Goal: Task Accomplishment & Management: Complete application form

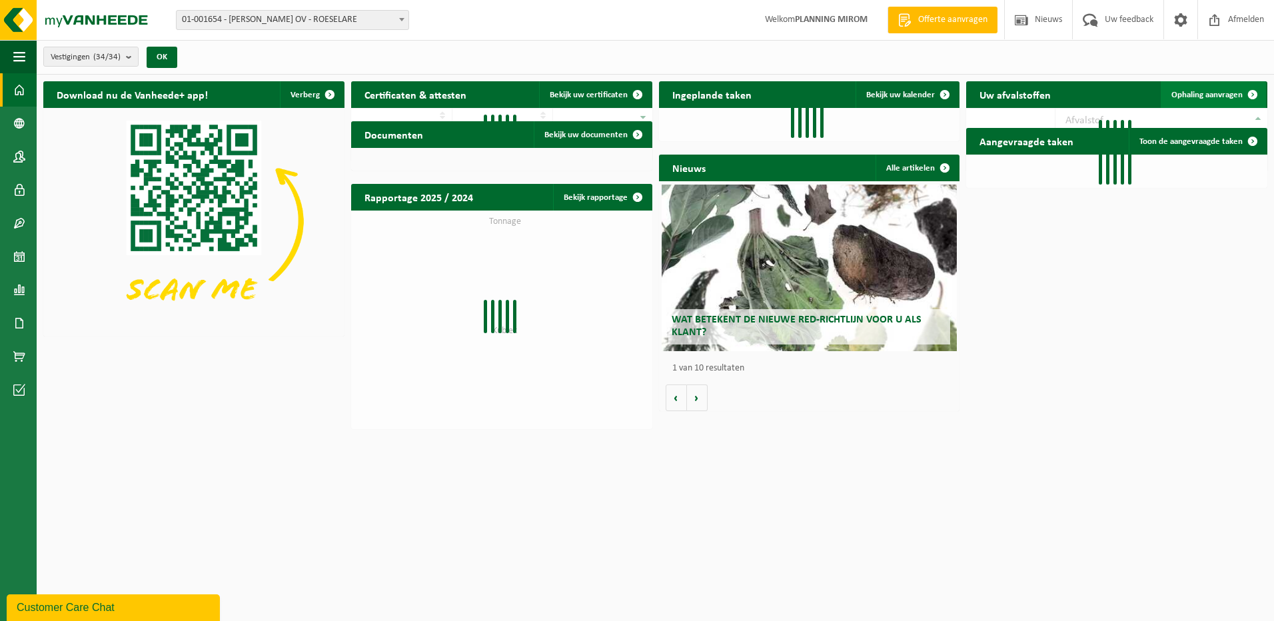
click at [1205, 85] on link "Ophaling aanvragen" at bounding box center [1213, 94] width 105 height 27
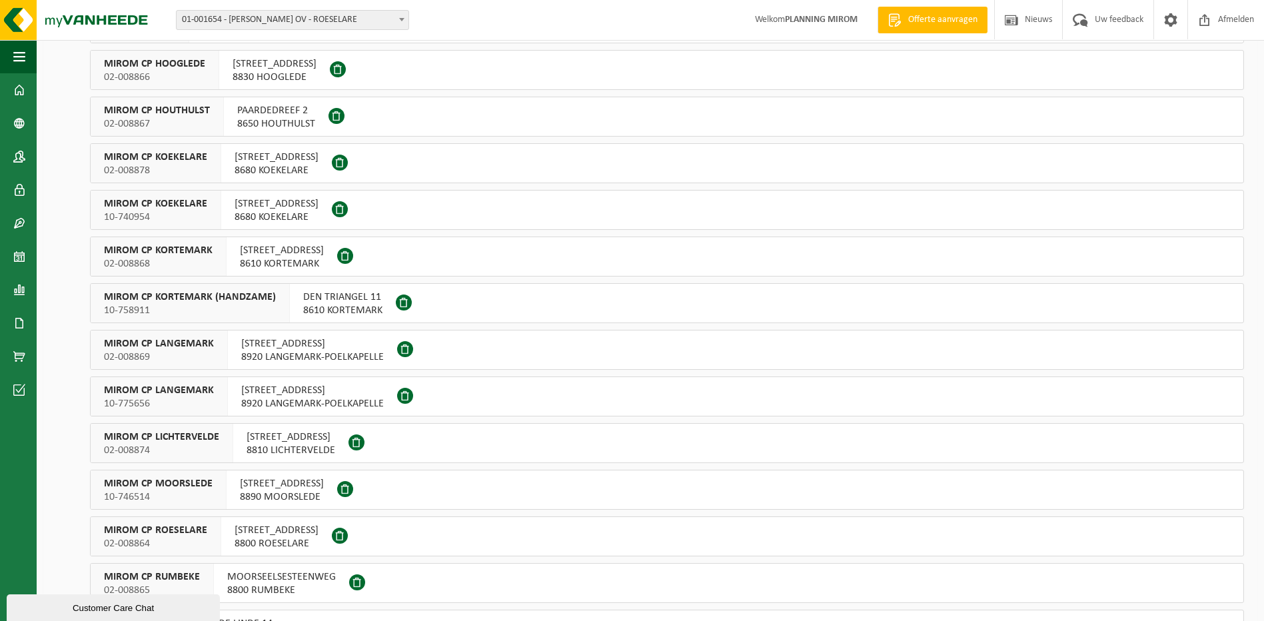
scroll to position [333, 0]
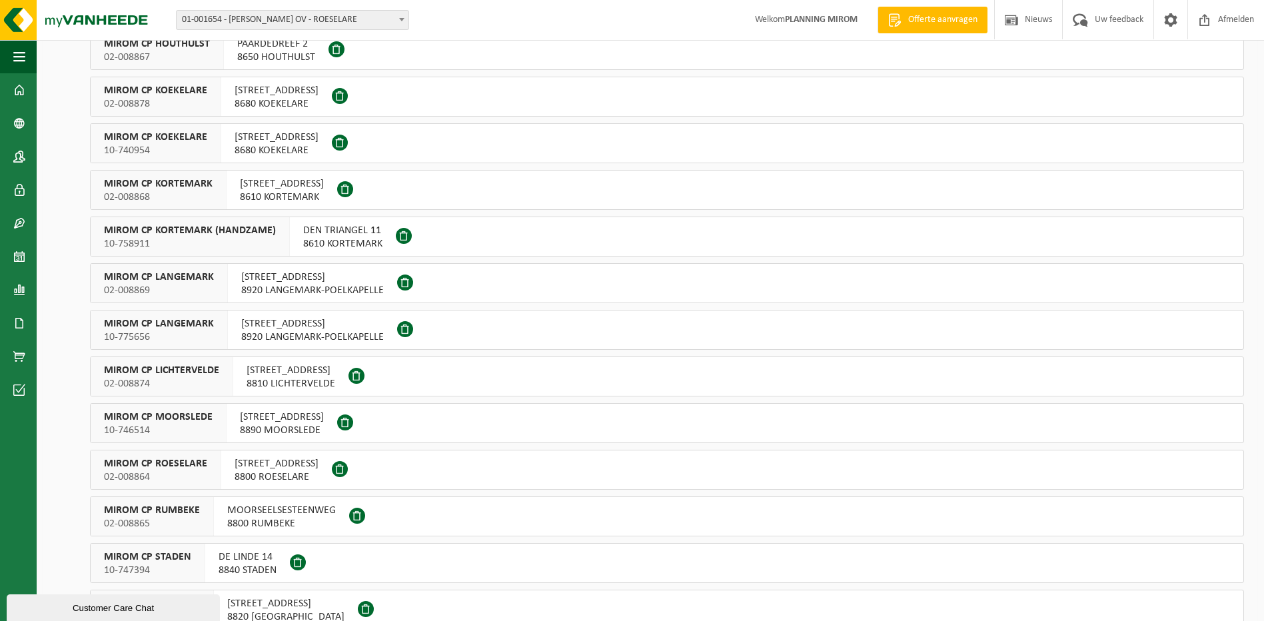
click at [255, 461] on span "[STREET_ADDRESS]" at bounding box center [277, 463] width 84 height 13
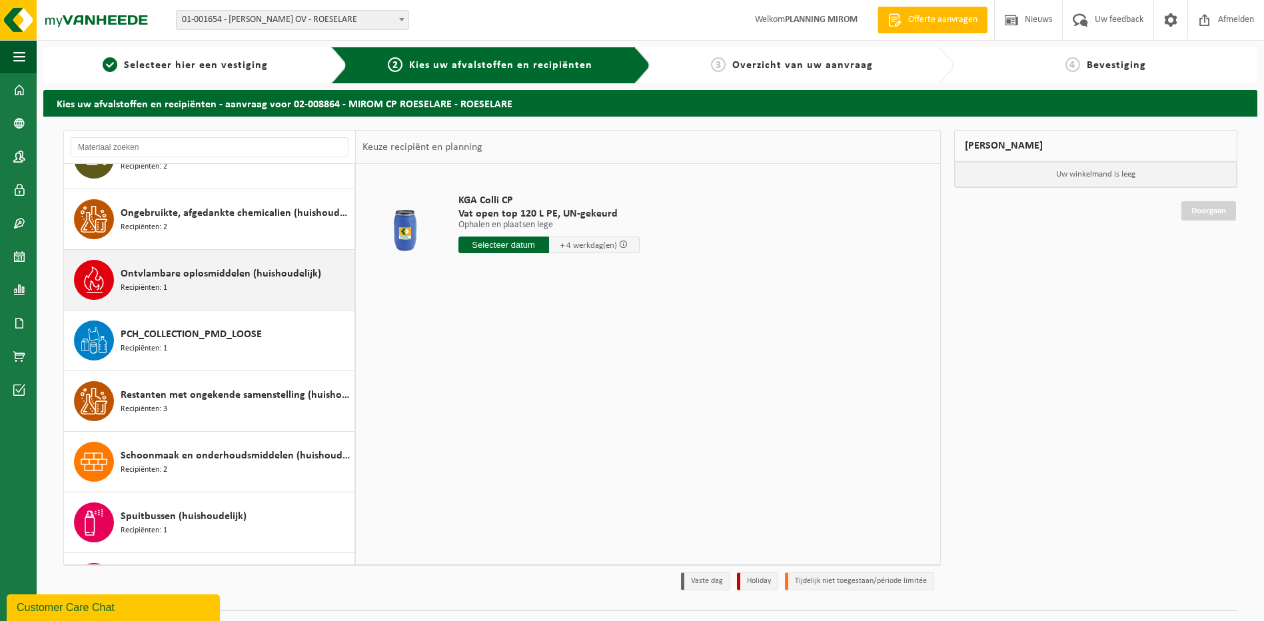
scroll to position [1199, 0]
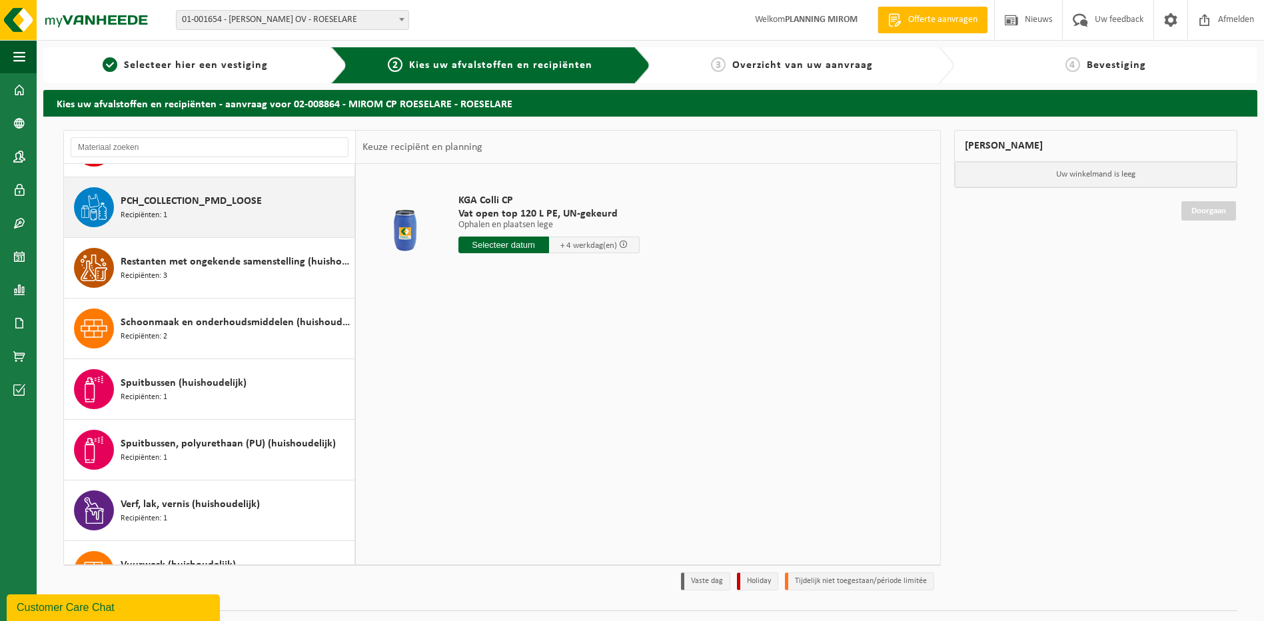
click at [162, 219] on span "Recipiënten: 1" at bounding box center [144, 215] width 47 height 13
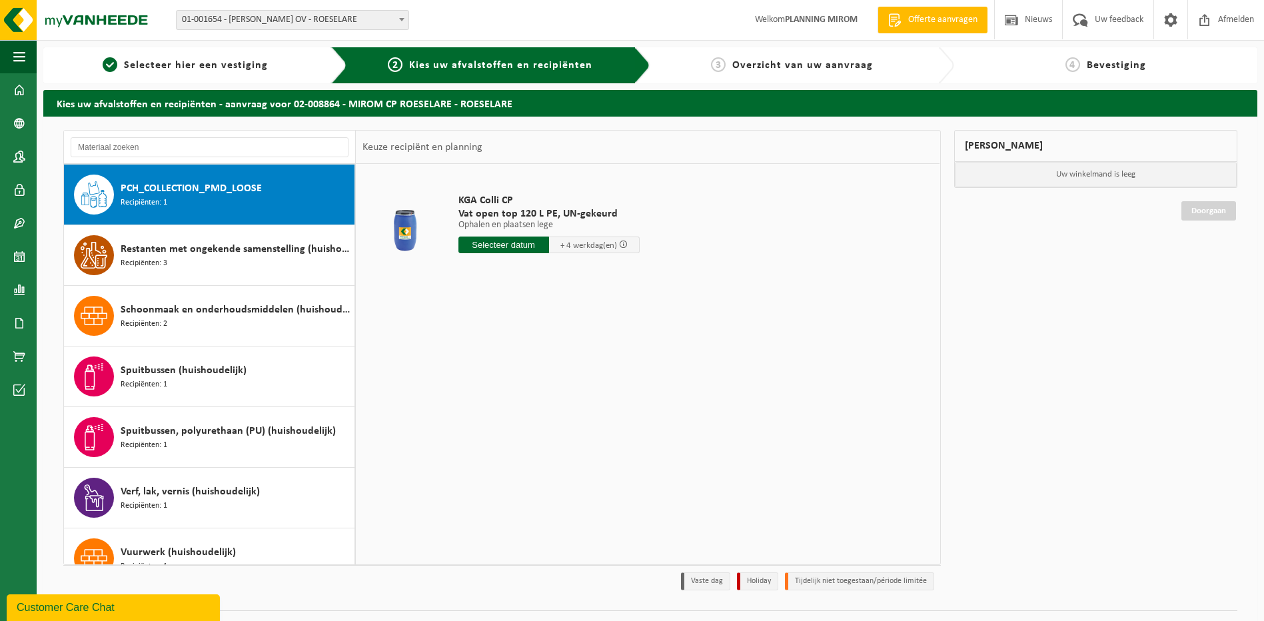
scroll to position [1213, 0]
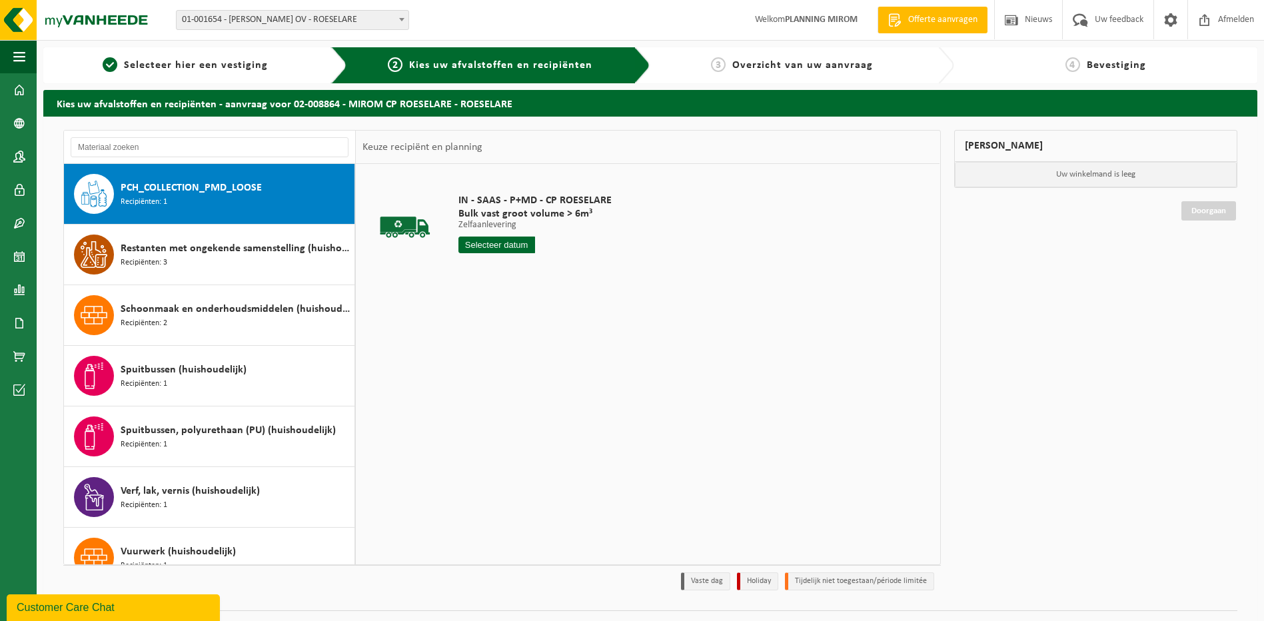
click at [498, 241] on input "text" at bounding box center [496, 245] width 77 height 17
click at [490, 358] on div "16" at bounding box center [493, 362] width 23 height 21
type input "Van 2025-09-16"
click at [474, 301] on button "In winkelmand" at bounding box center [496, 295] width 73 height 21
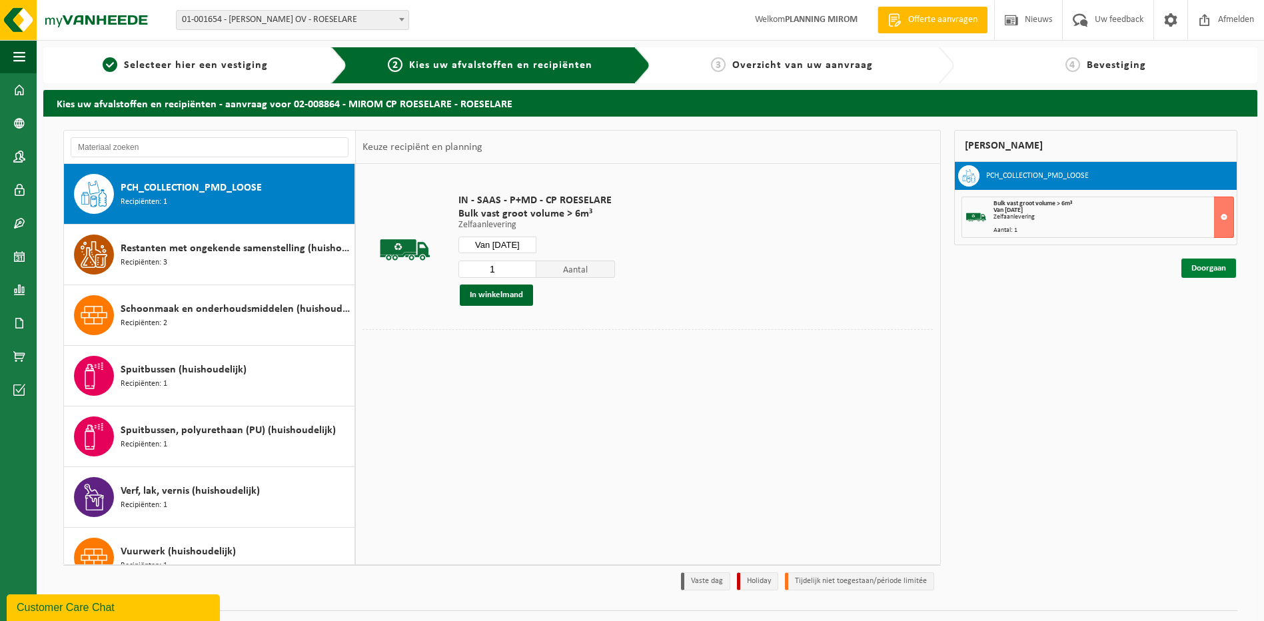
click at [1195, 273] on link "Doorgaan" at bounding box center [1208, 268] width 55 height 19
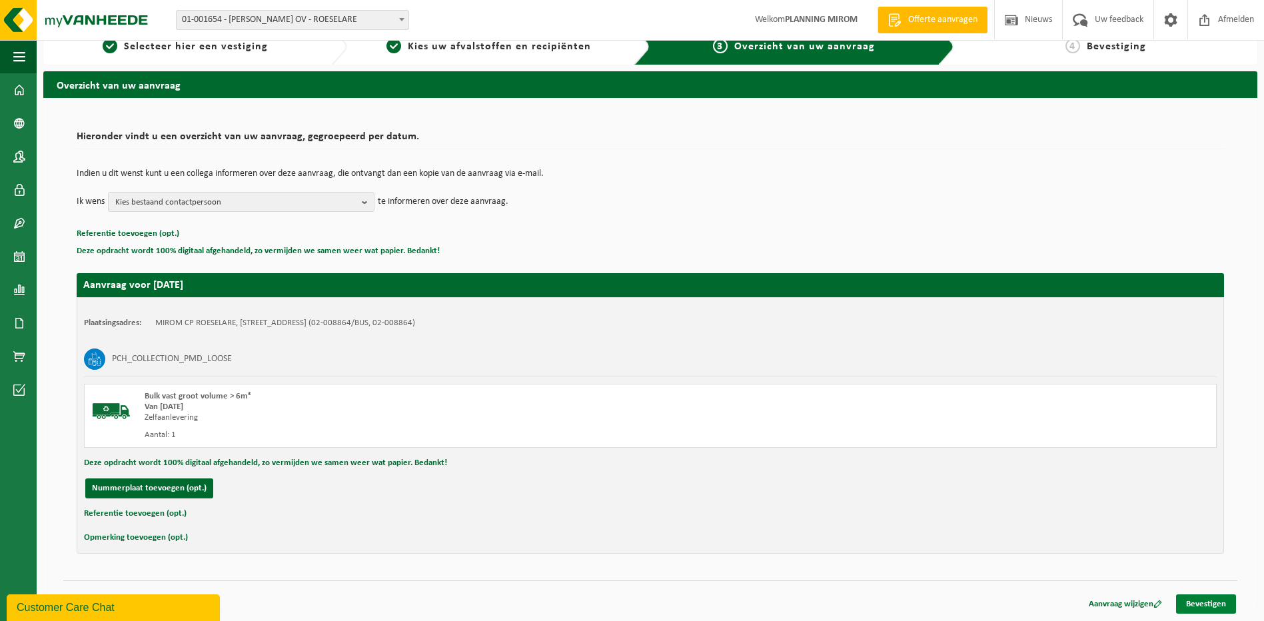
click at [1209, 602] on link "Bevestigen" at bounding box center [1206, 603] width 60 height 19
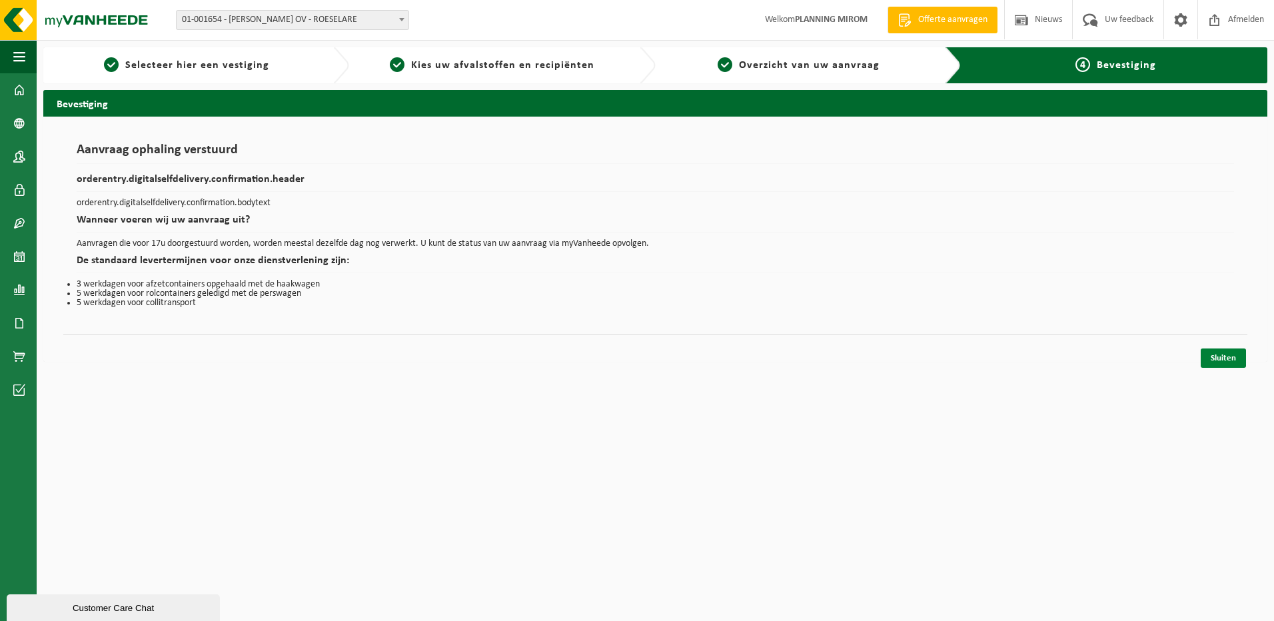
click at [1228, 348] on link "Sluiten" at bounding box center [1223, 357] width 45 height 19
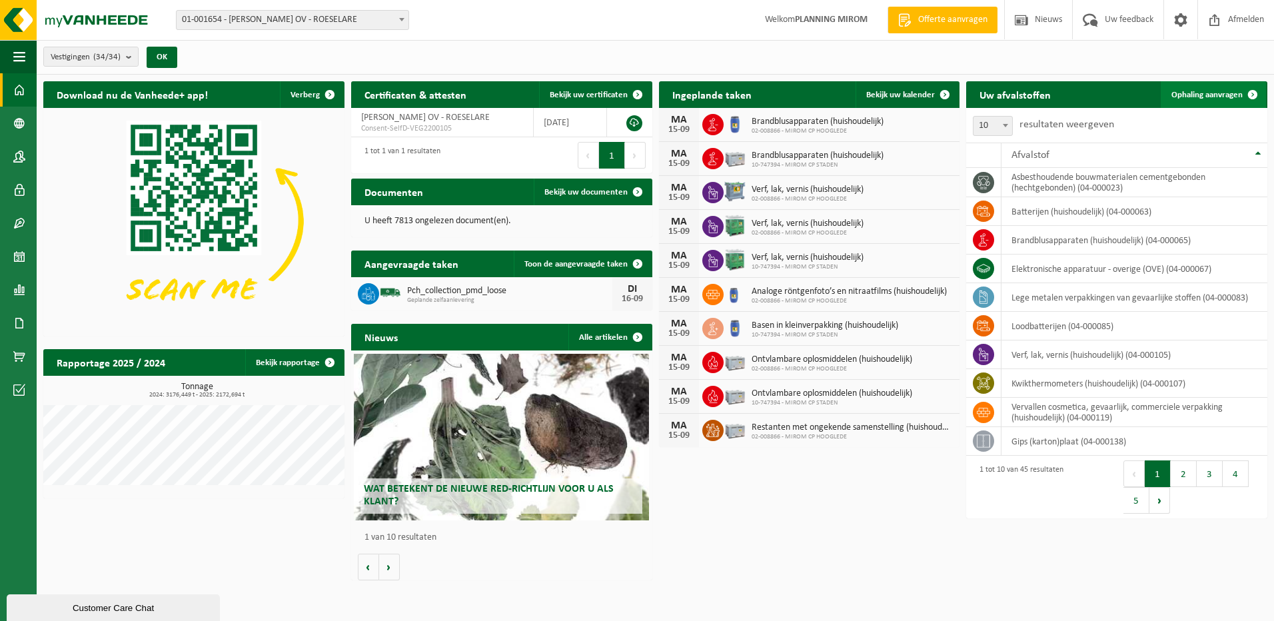
click at [1199, 98] on span "Ophaling aanvragen" at bounding box center [1206, 95] width 71 height 9
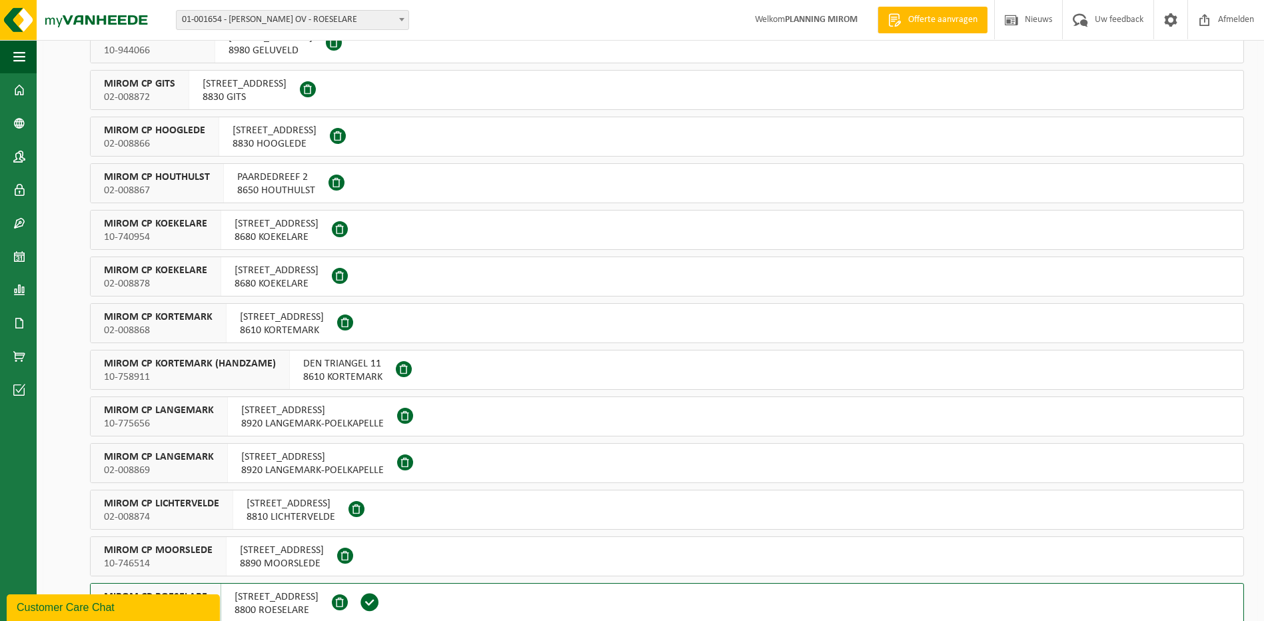
scroll to position [466, 0]
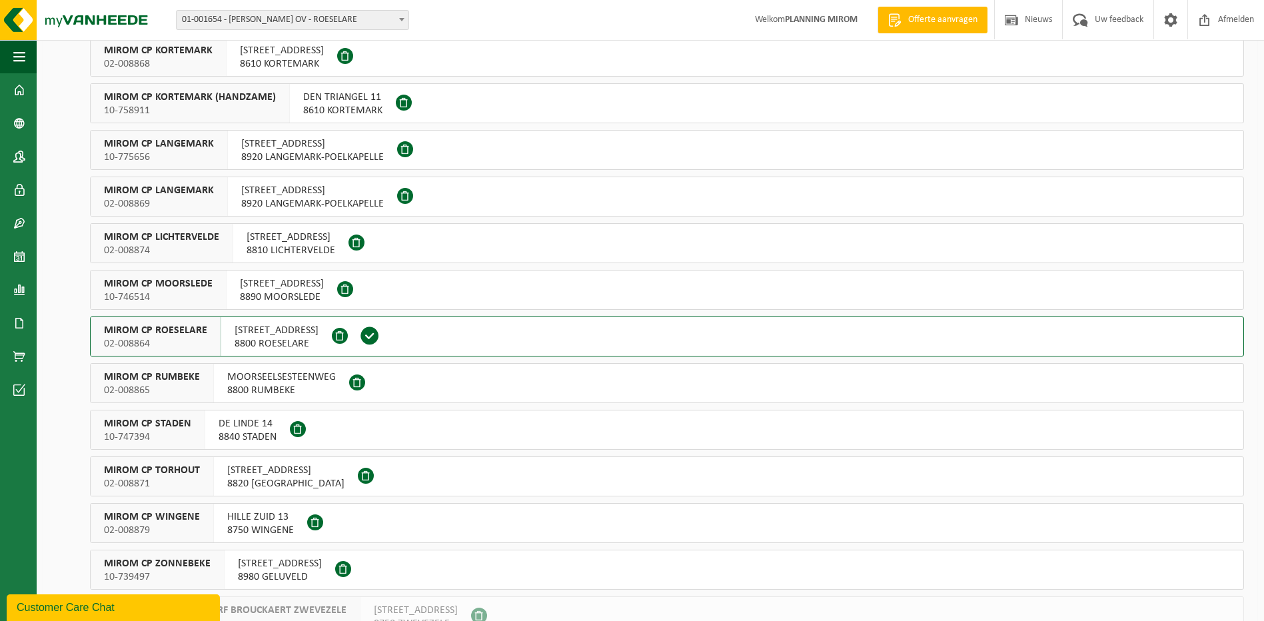
click at [260, 472] on span "ATELIERSTRAAT 21" at bounding box center [285, 470] width 117 height 13
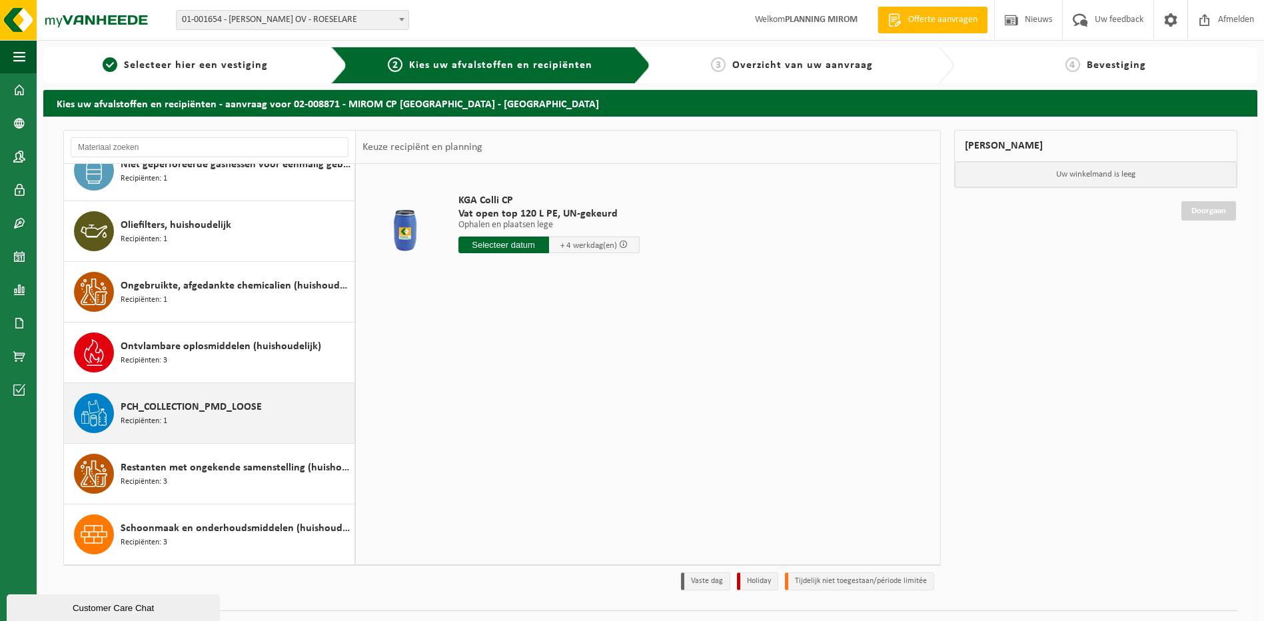
click at [199, 410] on span "PCH_COLLECTION_PMD_LOOSE" at bounding box center [191, 407] width 141 height 16
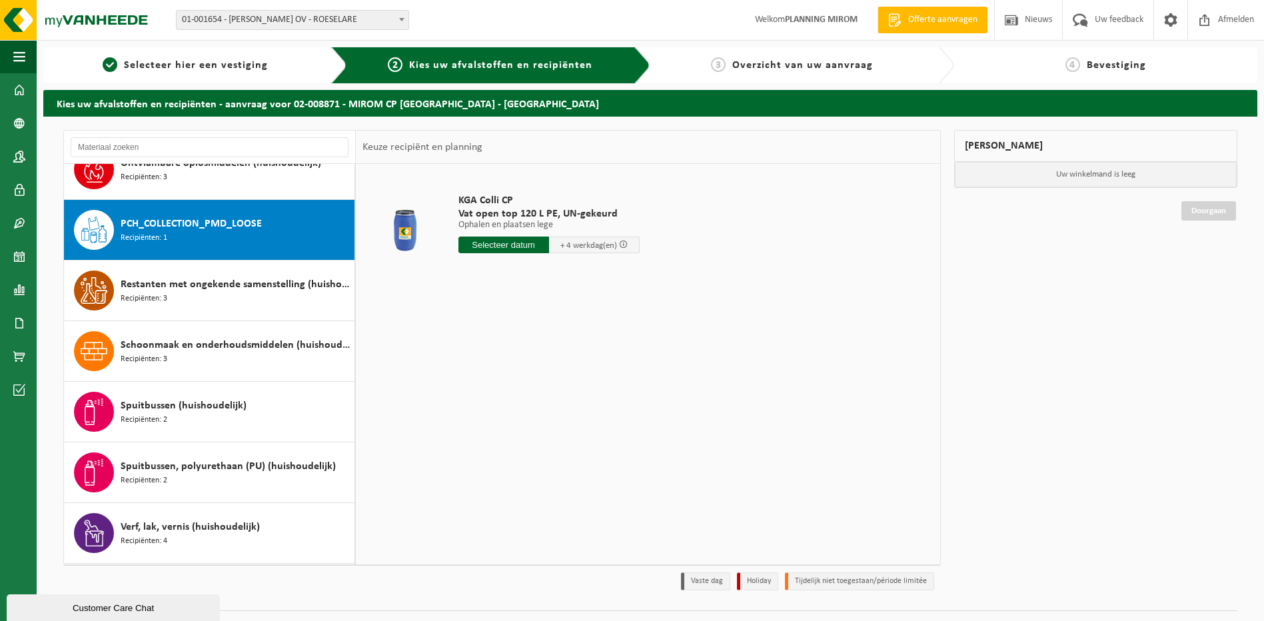
scroll to position [1152, 0]
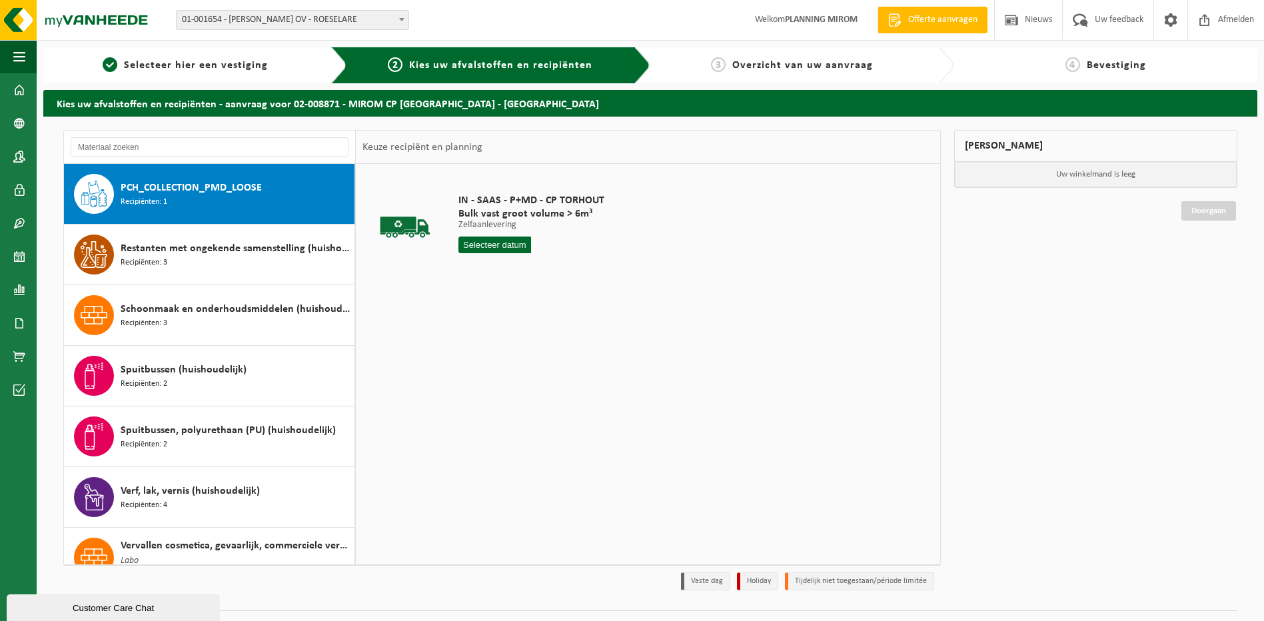
click at [500, 243] on input "text" at bounding box center [494, 245] width 73 height 17
click at [502, 366] on div "16" at bounding box center [493, 362] width 23 height 21
type input "Van 2025-09-16"
click at [480, 301] on button "In winkelmand" at bounding box center [496, 295] width 73 height 21
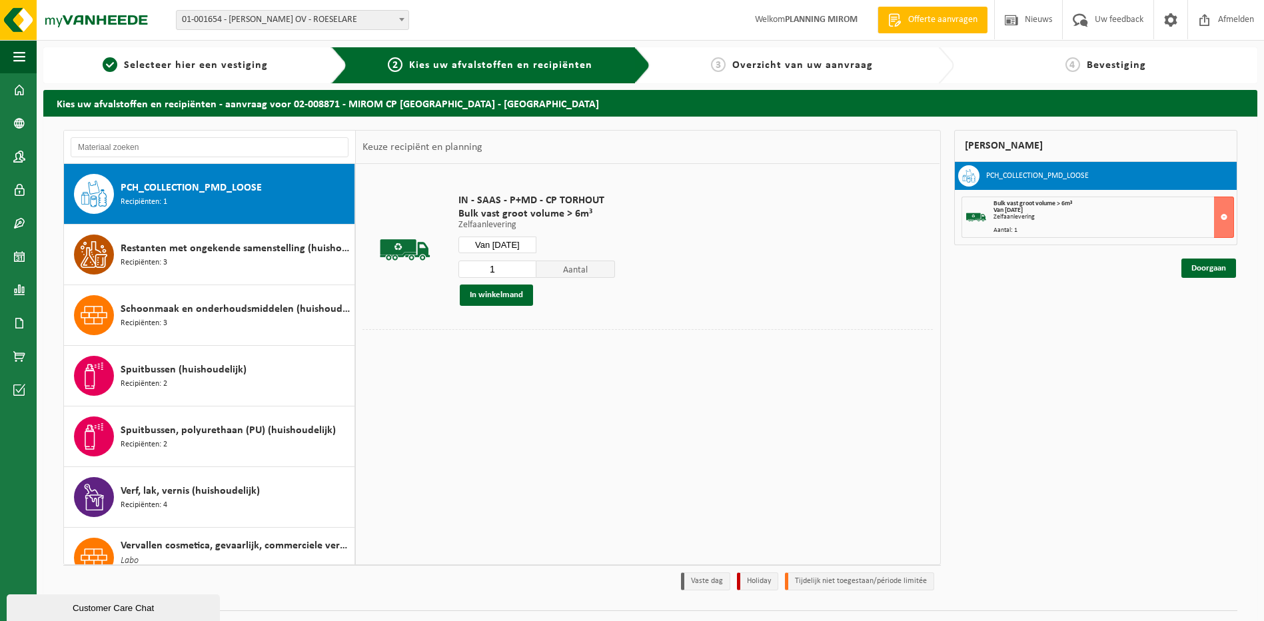
click at [1233, 278] on div "Mijn winkelmand PCH_COLLECTION_PMD_LOOSE Bulk vast groot volume > 6m³ Van 2025-…" at bounding box center [1096, 363] width 297 height 467
click at [1226, 272] on link "Doorgaan" at bounding box center [1208, 268] width 55 height 19
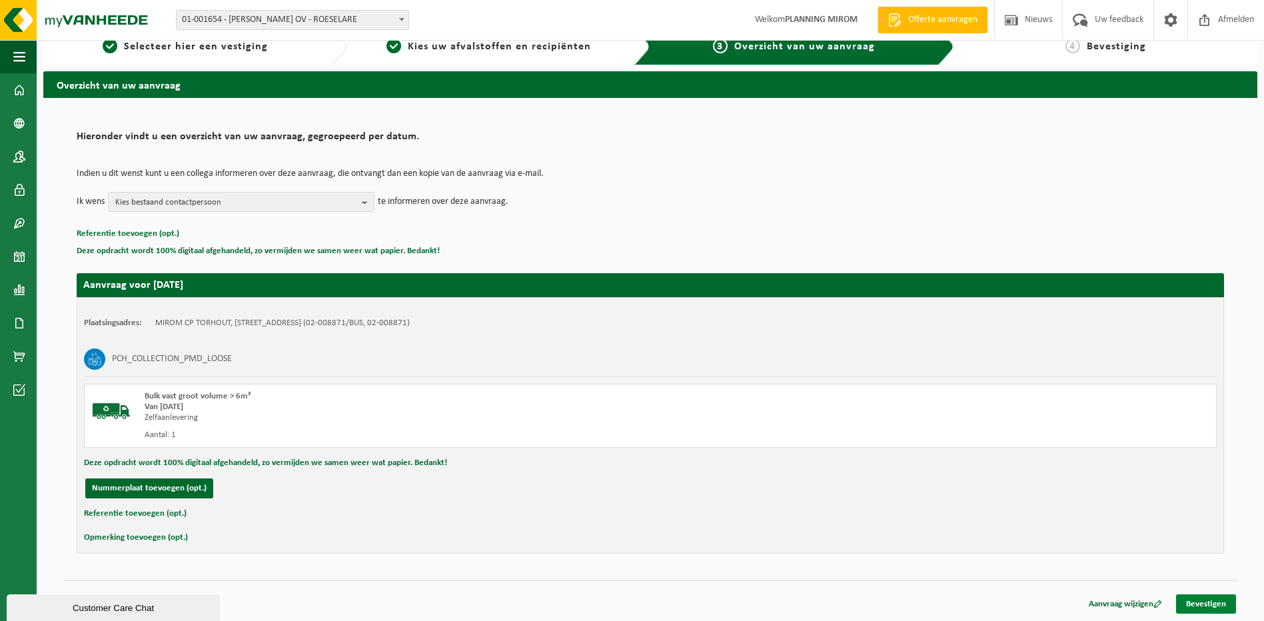
click at [1201, 610] on link "Bevestigen" at bounding box center [1206, 603] width 60 height 19
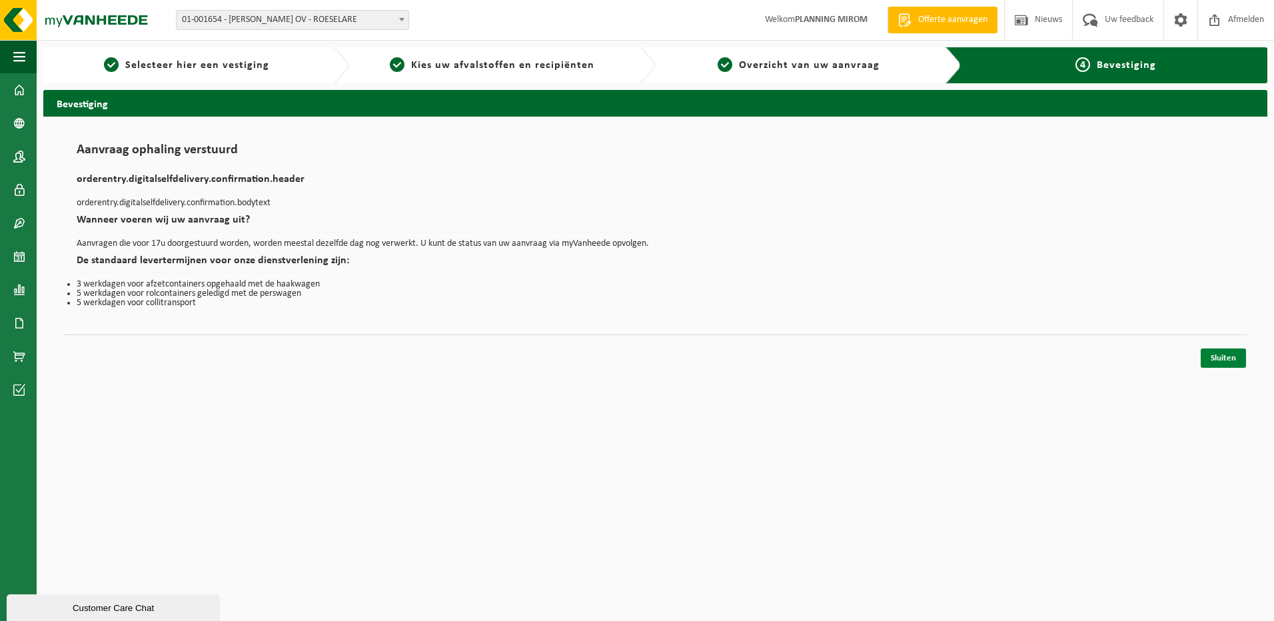
click at [1220, 362] on link "Sluiten" at bounding box center [1223, 357] width 45 height 19
